Goal: Complete application form

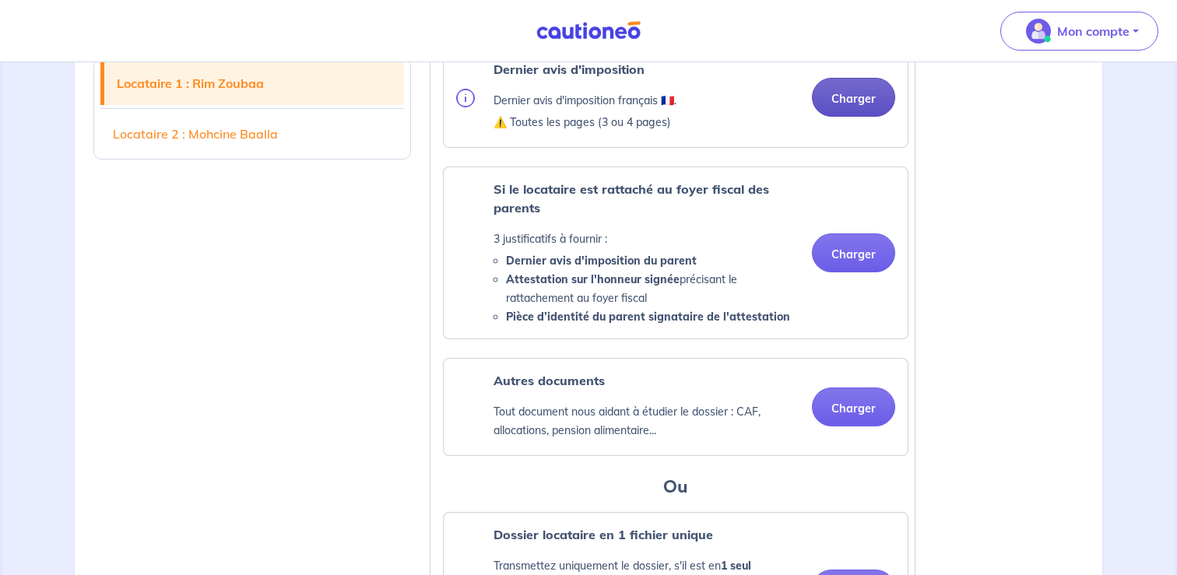
scroll to position [707, 0]
click at [839, 112] on button "Charger" at bounding box center [853, 97] width 83 height 39
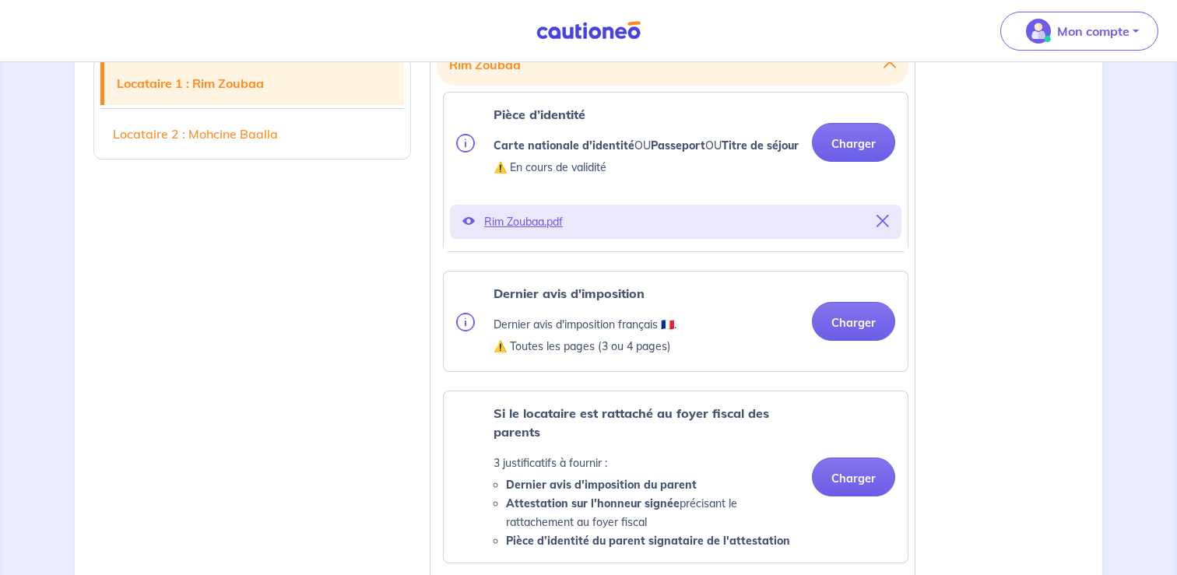
scroll to position [462, 0]
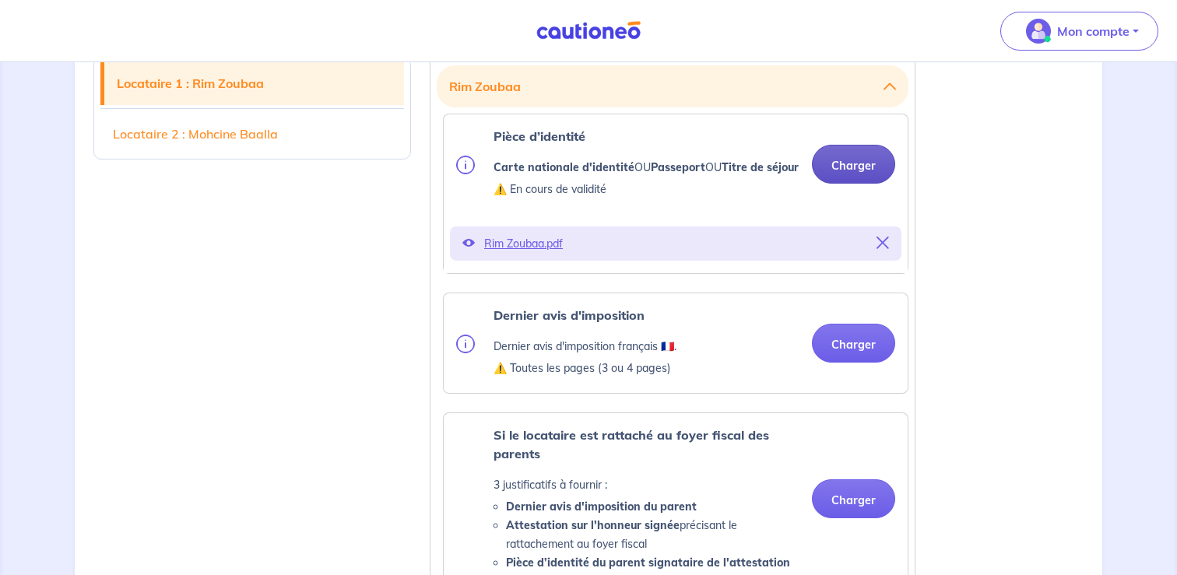
click at [858, 167] on button "Charger" at bounding box center [853, 164] width 83 height 39
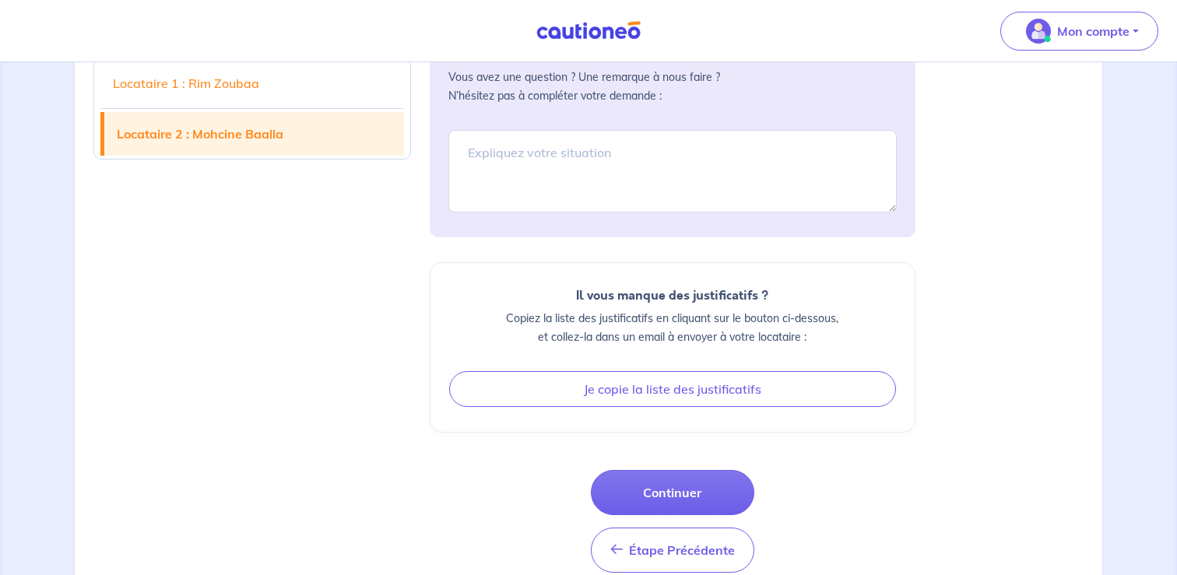
scroll to position [2996, 0]
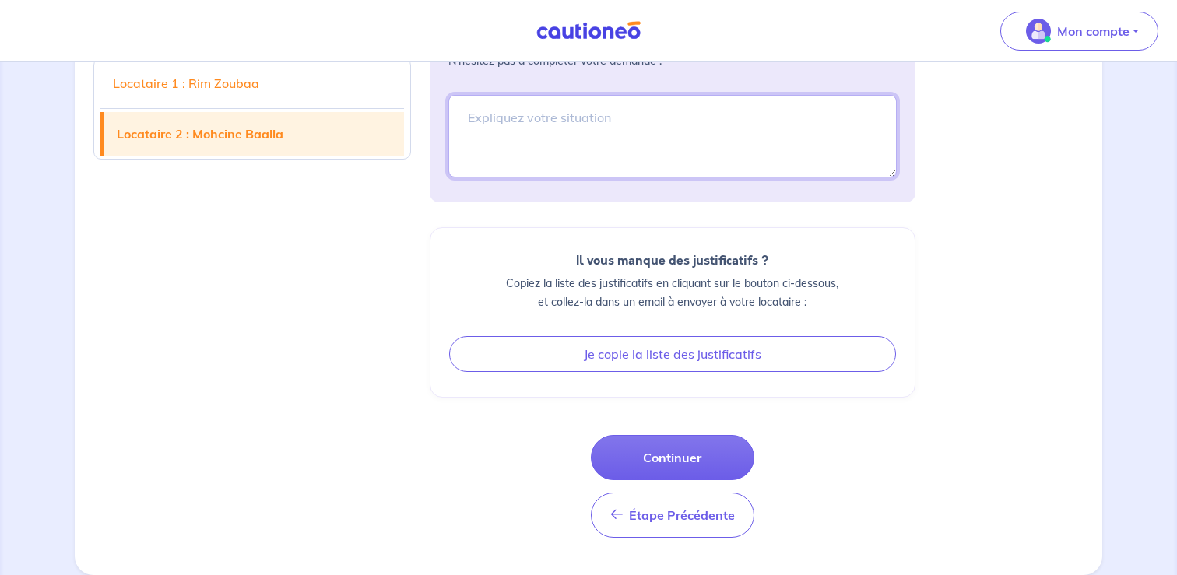
click at [698, 160] on textarea at bounding box center [672, 136] width 448 height 82
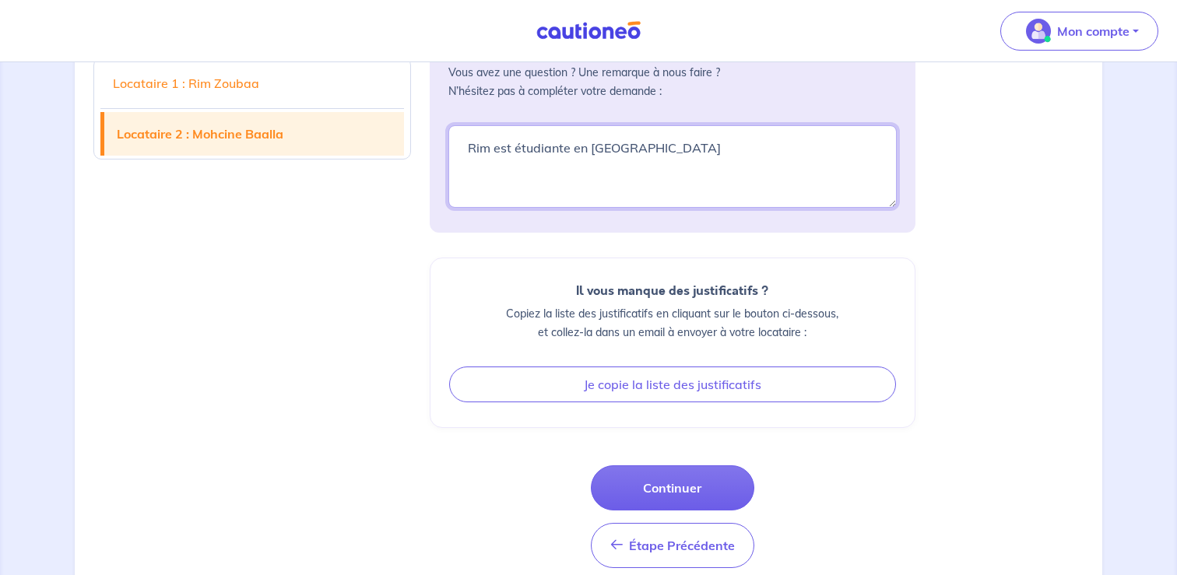
click at [734, 192] on textarea "Rim est étudiante en [GEOGRAPHIC_DATA]" at bounding box center [672, 166] width 448 height 82
click at [611, 184] on textarea "Rim est étudiante en [GEOGRAPHIC_DATA]" at bounding box center [672, 166] width 448 height 82
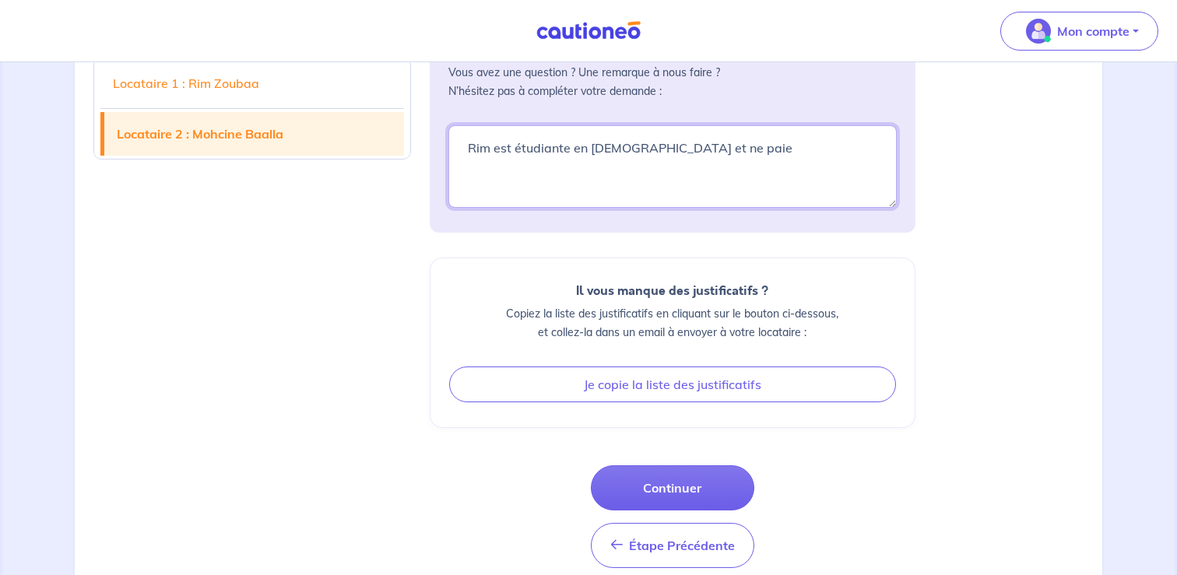
click at [611, 184] on textarea "Rim est étudiante en [GEOGRAPHIC_DATA]" at bounding box center [672, 166] width 448 height 82
click at [468, 189] on textarea "Rim est étudiante en [GEOGRAPHIC_DATA]" at bounding box center [672, 166] width 448 height 82
click at [788, 184] on textarea "Rim est étudiante en [GEOGRAPHIC_DATA]" at bounding box center [672, 166] width 448 height 82
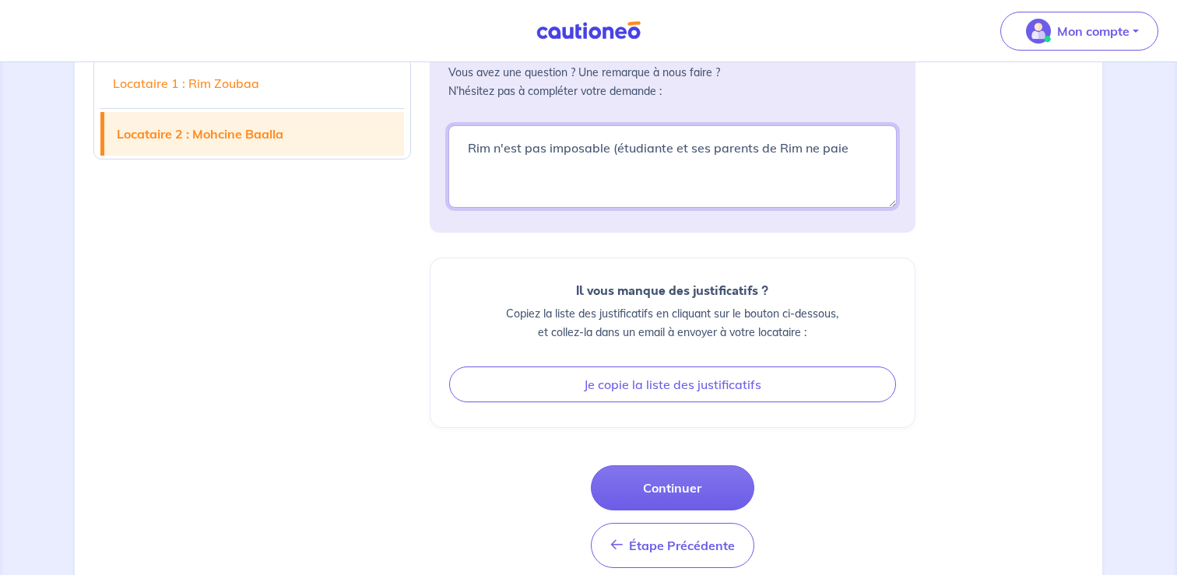
click at [788, 184] on textarea "Rim est étudiante en [GEOGRAPHIC_DATA]" at bounding box center [672, 166] width 448 height 82
click at [844, 190] on textarea "Rim est étudiante en [GEOGRAPHIC_DATA]" at bounding box center [672, 166] width 448 height 82
click at [492, 205] on textarea "Rim est étudiante en [GEOGRAPHIC_DATA]" at bounding box center [672, 166] width 448 height 82
type textarea "Rim n'est pas imposable (étudiante et ses parents ne paient pas d'impôts en [DE…"
click at [725, 304] on div "Il vous manque des justificatifs ? Copiez la liste des justificatifs en cliquan…" at bounding box center [673, 343] width 486 height 170
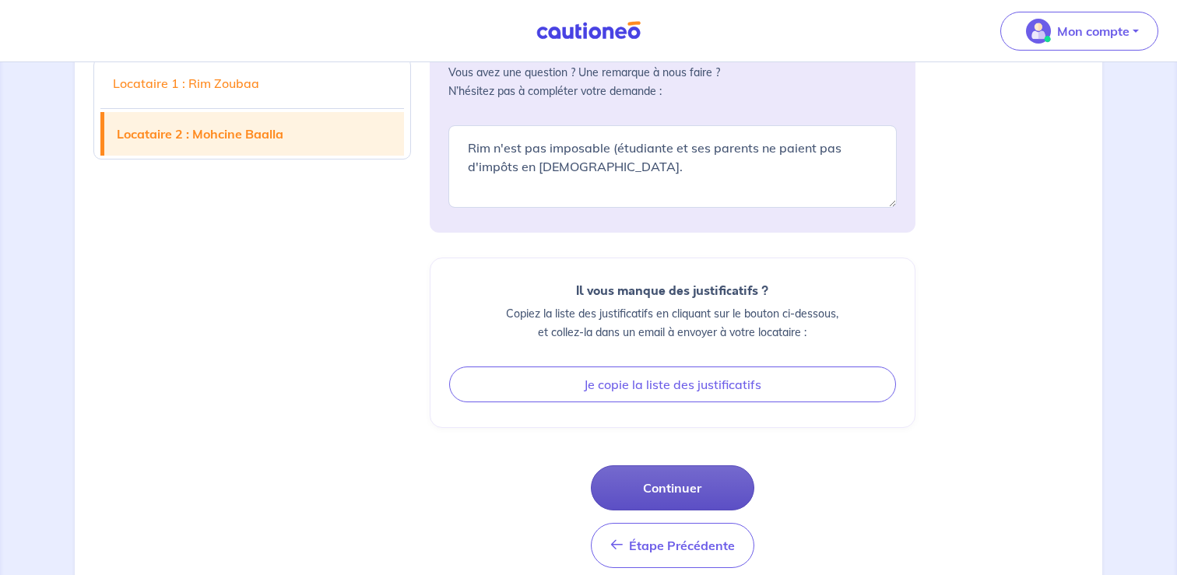
click at [655, 511] on button "Continuer" at bounding box center [672, 487] width 163 height 45
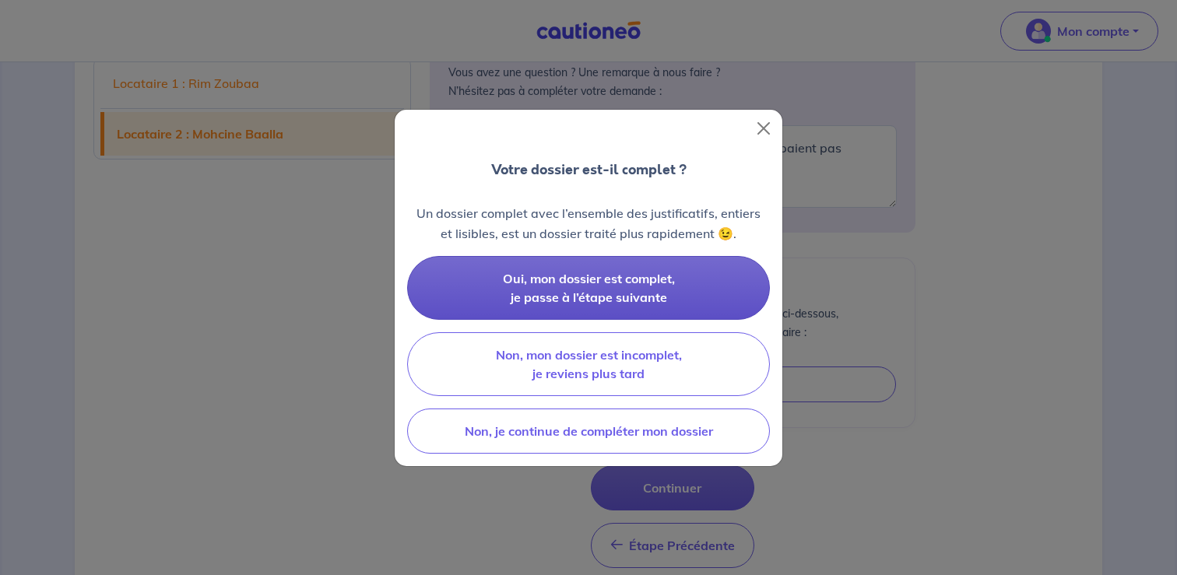
click at [652, 276] on span "Oui, mon dossier est complet, je passe à l’étape suivante" at bounding box center [589, 288] width 172 height 34
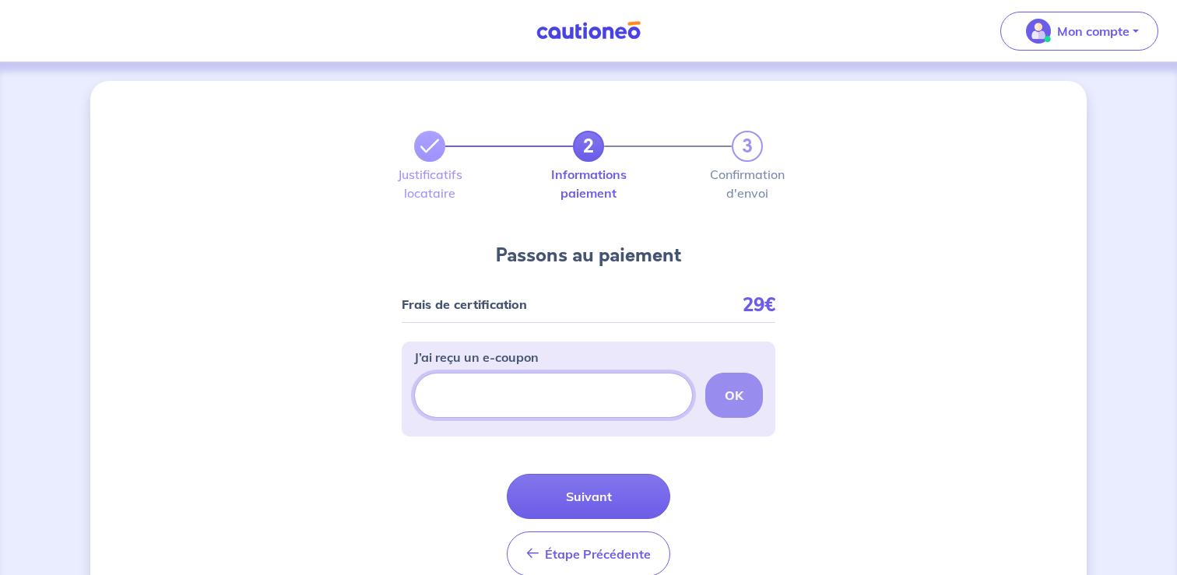
click at [607, 392] on input "J’ai reçu un e-coupon" at bounding box center [553, 395] width 279 height 45
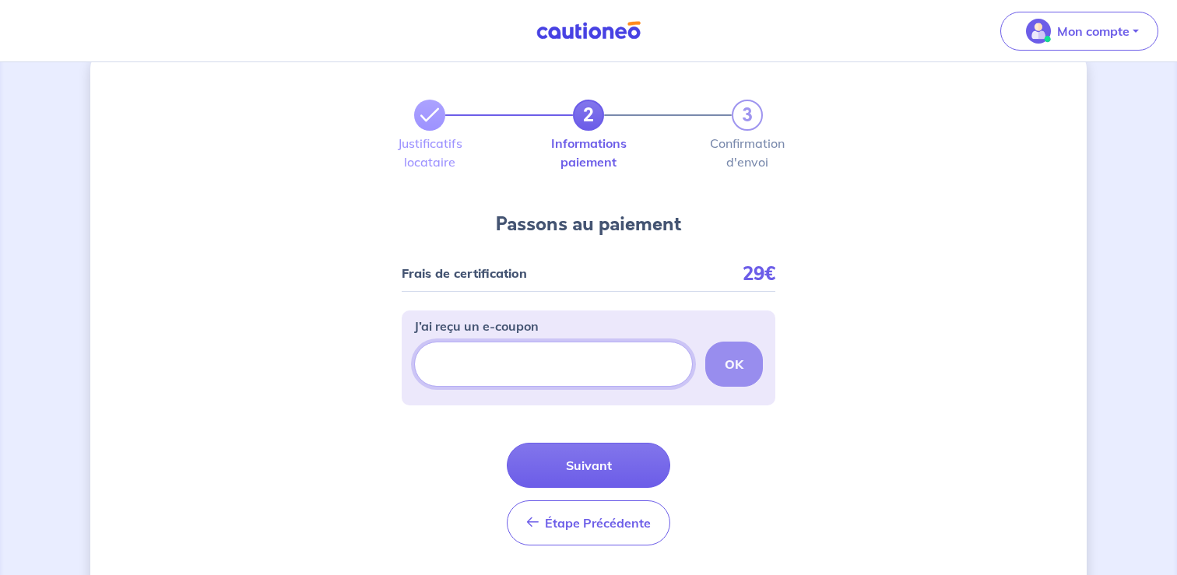
scroll to position [76, 0]
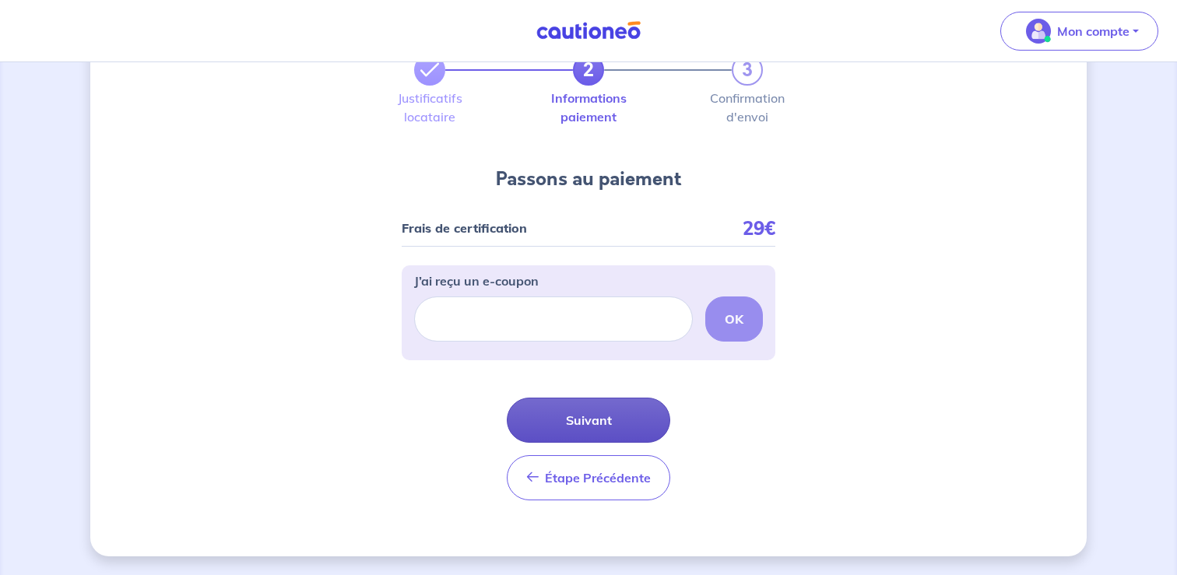
click at [634, 415] on button "Suivant" at bounding box center [588, 420] width 163 height 45
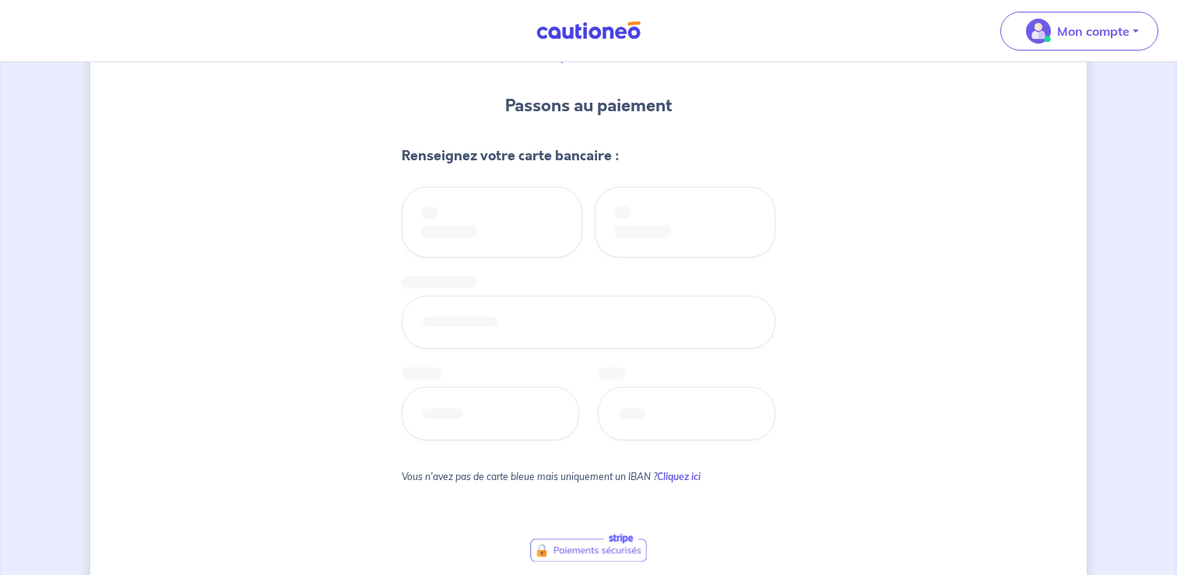
scroll to position [156, 0]
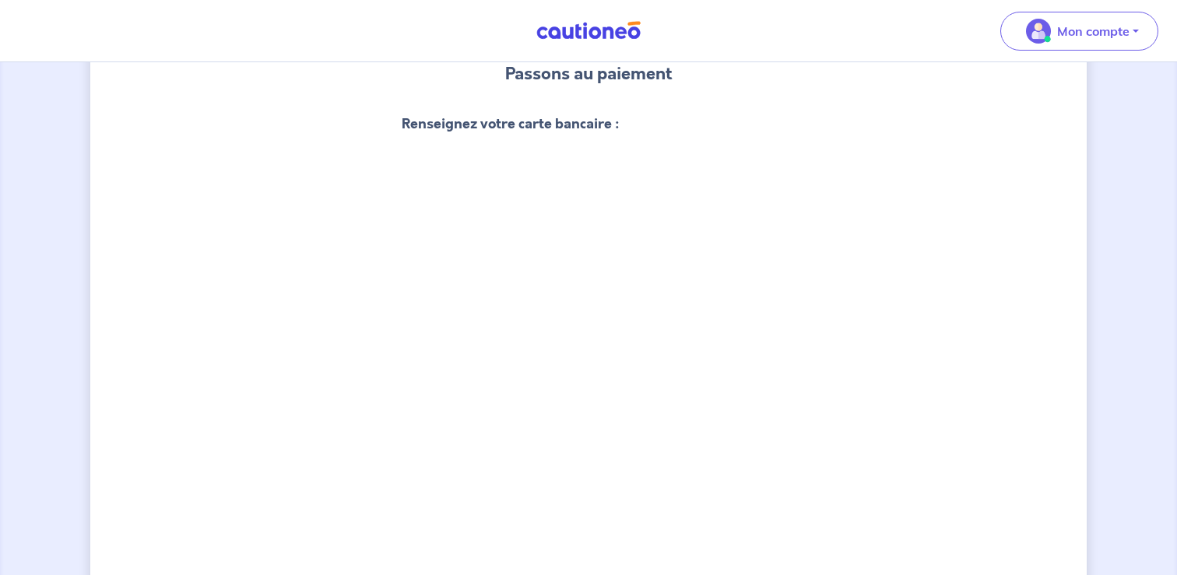
click at [835, 390] on div "2 3 Justificatifs locataire Informations paiement Confirmation d'envoi Passons …" at bounding box center [588, 428] width 996 height 1006
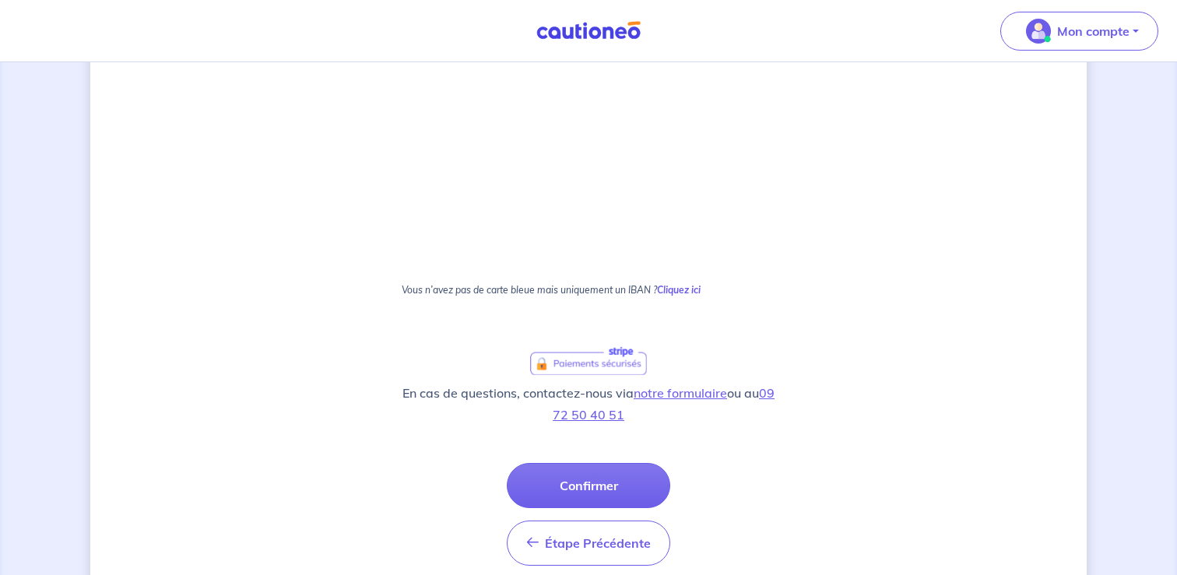
scroll to position [522, 0]
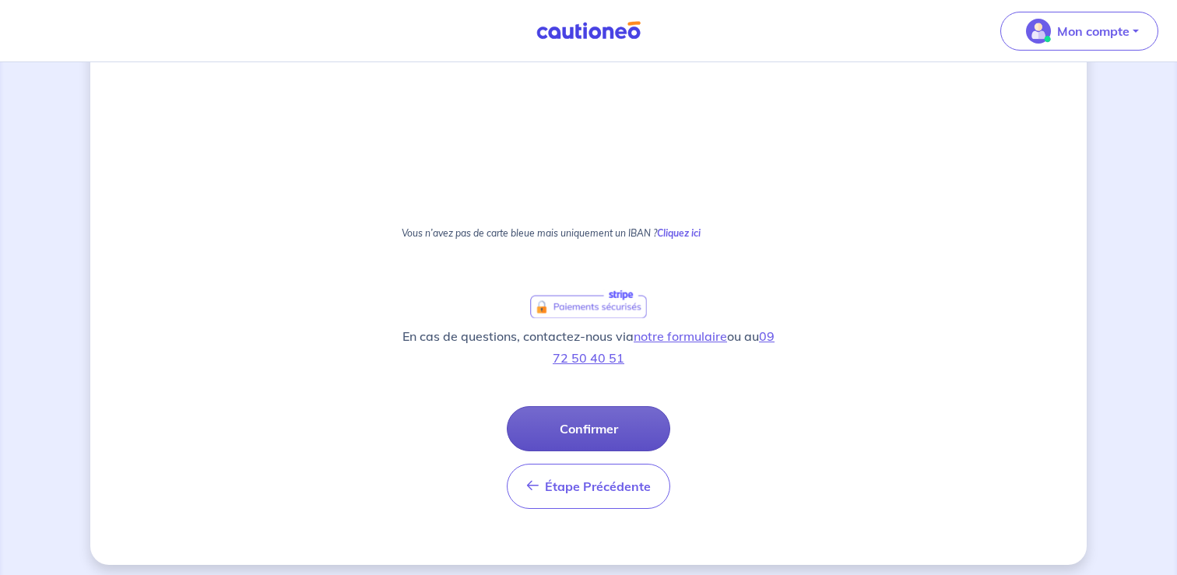
click at [598, 427] on button "Confirmer" at bounding box center [588, 428] width 163 height 45
